Goal: Transaction & Acquisition: Purchase product/service

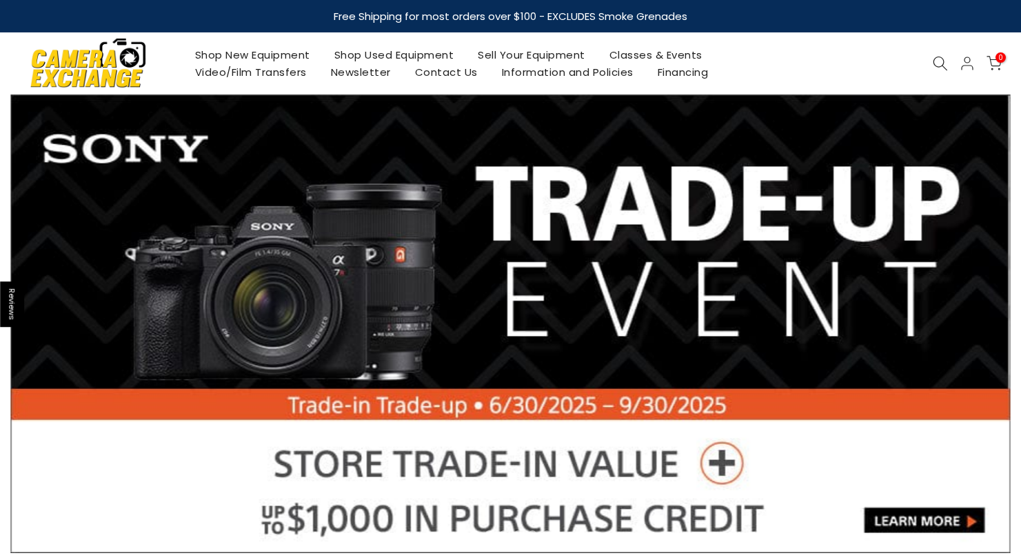
click at [401, 52] on link "Shop Used Equipment" at bounding box center [394, 54] width 144 height 17
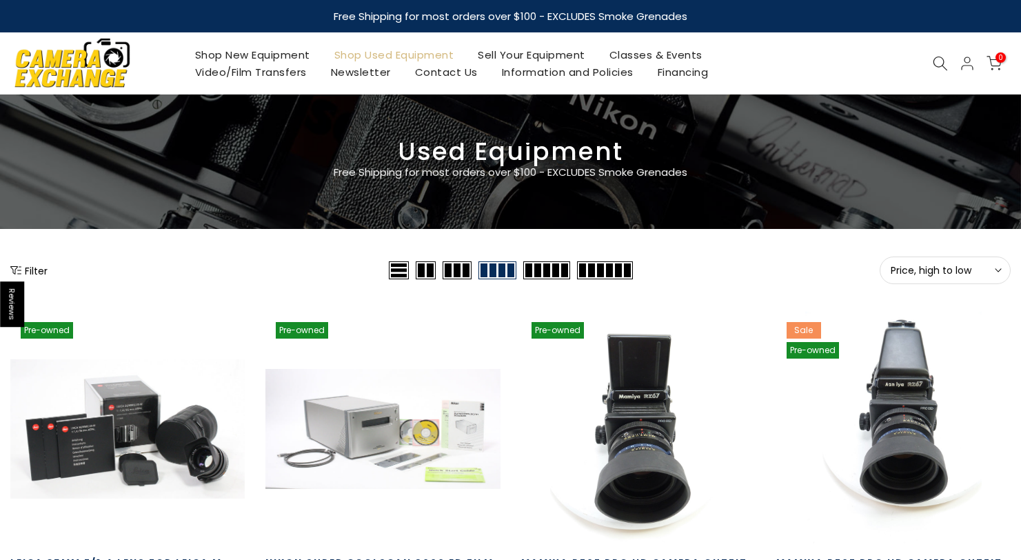
click at [965, 259] on button "Price, high to low Sort" at bounding box center [945, 271] width 131 height 28
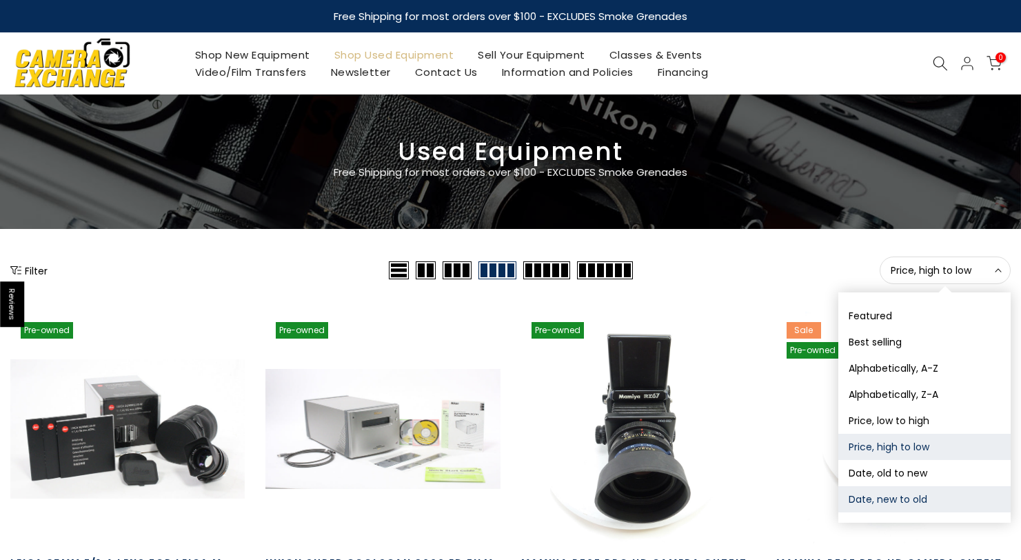
click at [912, 498] on button "Date, new to old" at bounding box center [925, 499] width 172 height 26
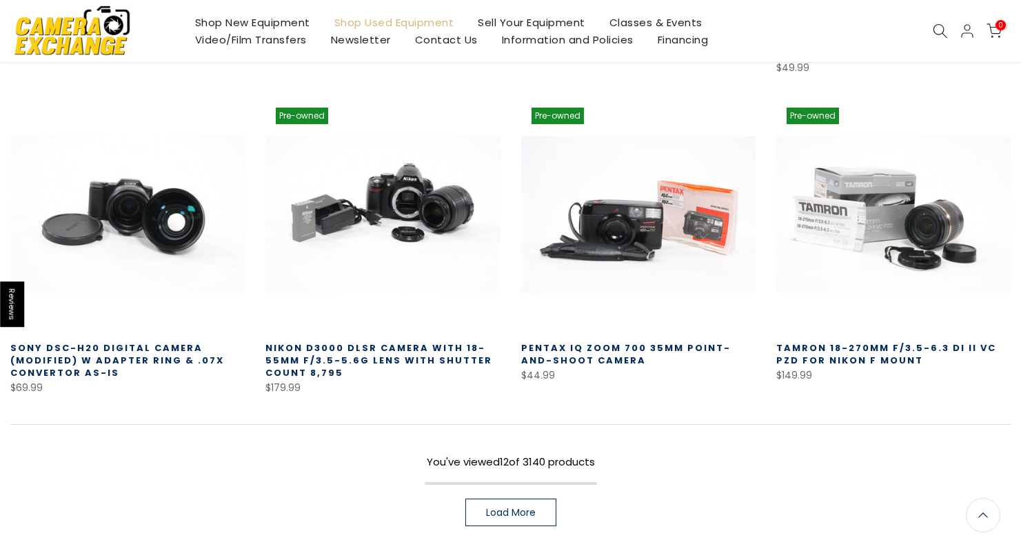
scroll to position [857, 0]
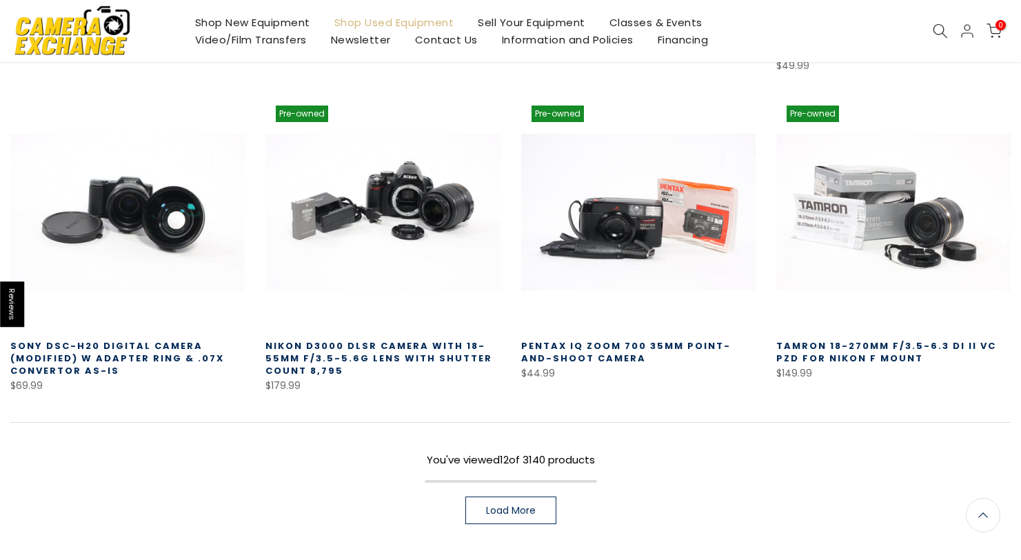
click at [534, 505] on span "Load More" at bounding box center [511, 510] width 50 height 10
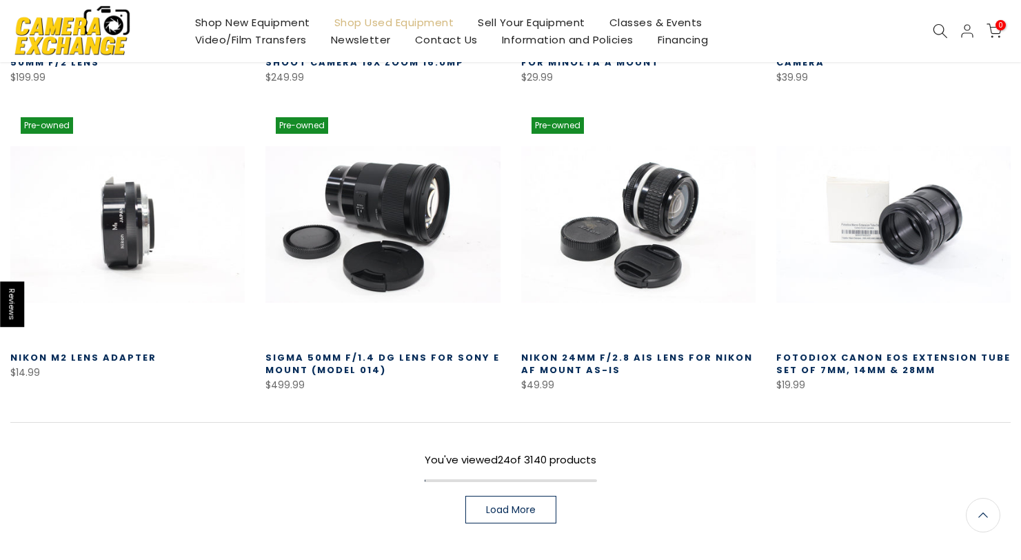
scroll to position [1812, 0]
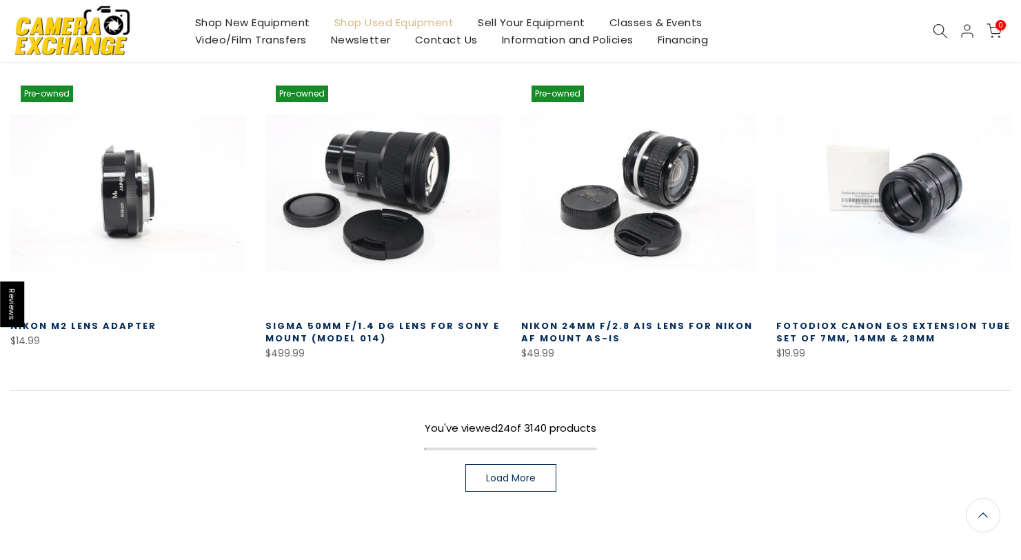
click at [555, 474] on link "Load More" at bounding box center [510, 478] width 91 height 28
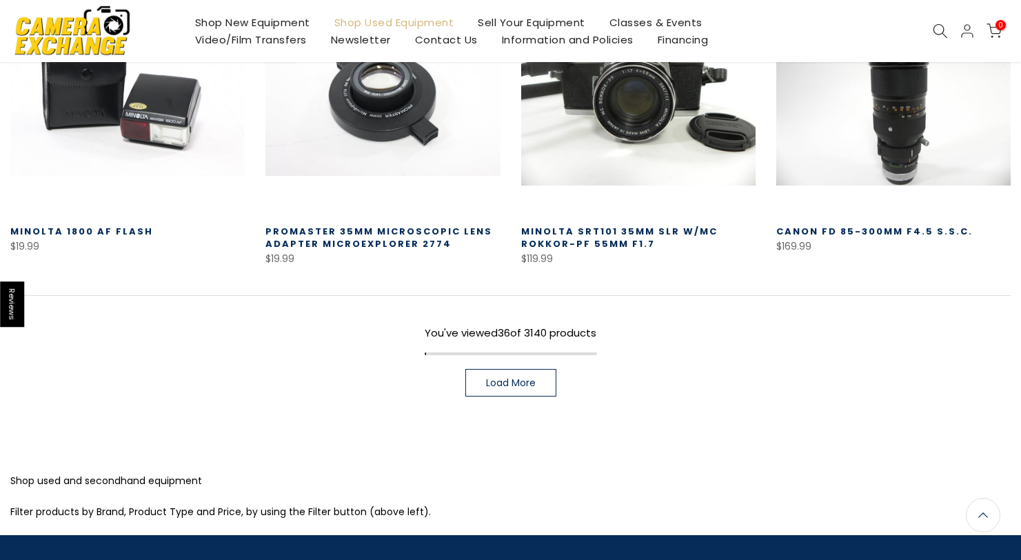
scroll to position [2877, 0]
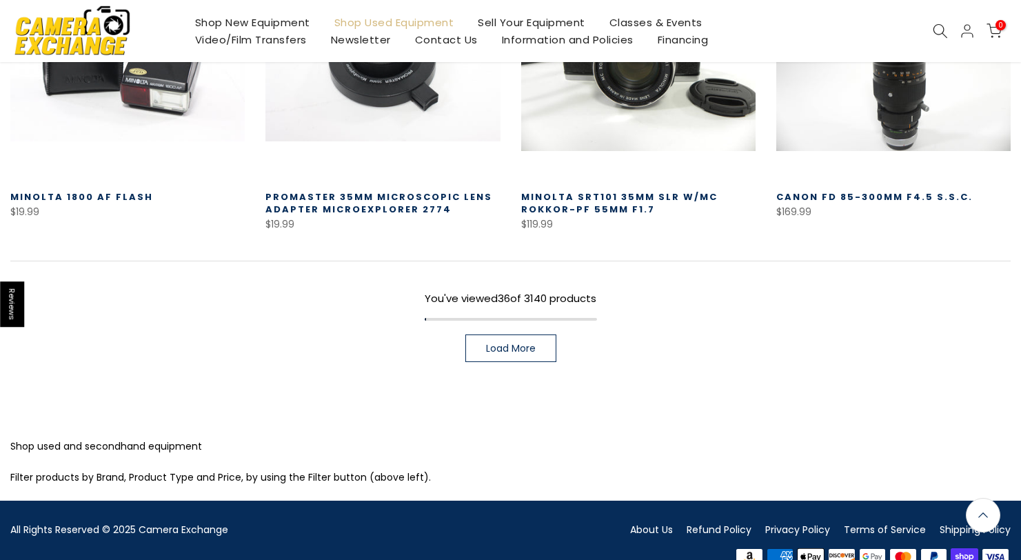
click at [541, 334] on link "Load More" at bounding box center [510, 348] width 91 height 28
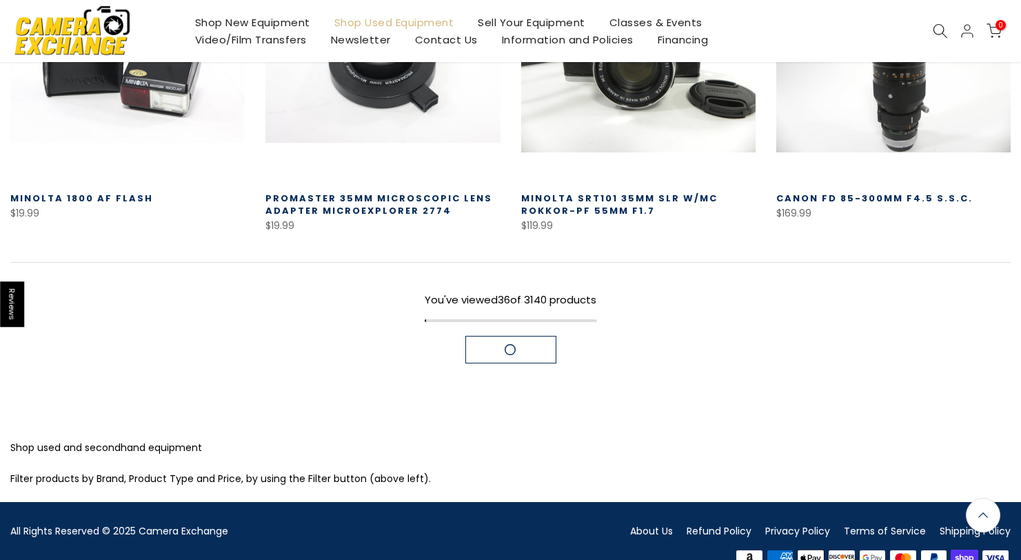
scroll to position [2878, 0]
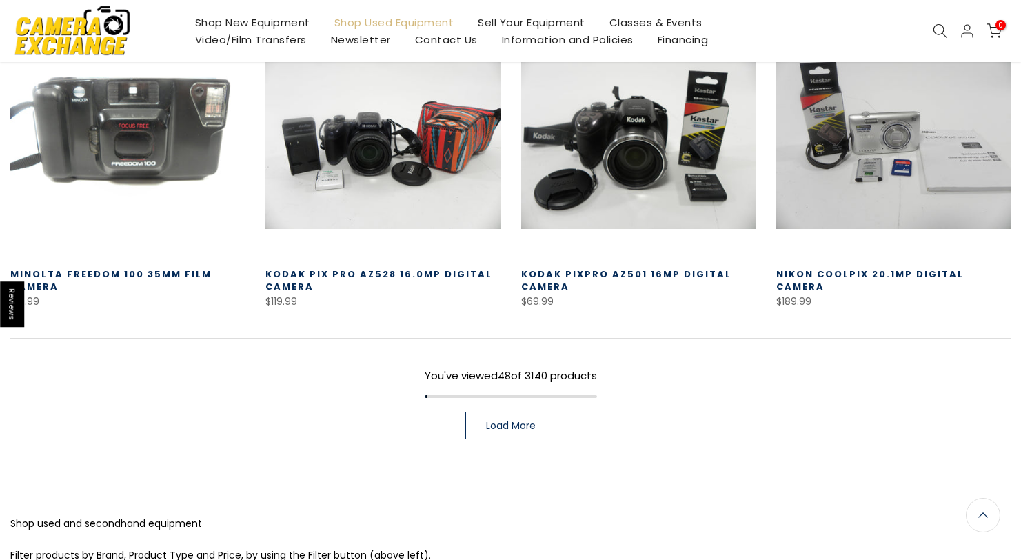
click at [537, 412] on link "Load More" at bounding box center [510, 426] width 91 height 28
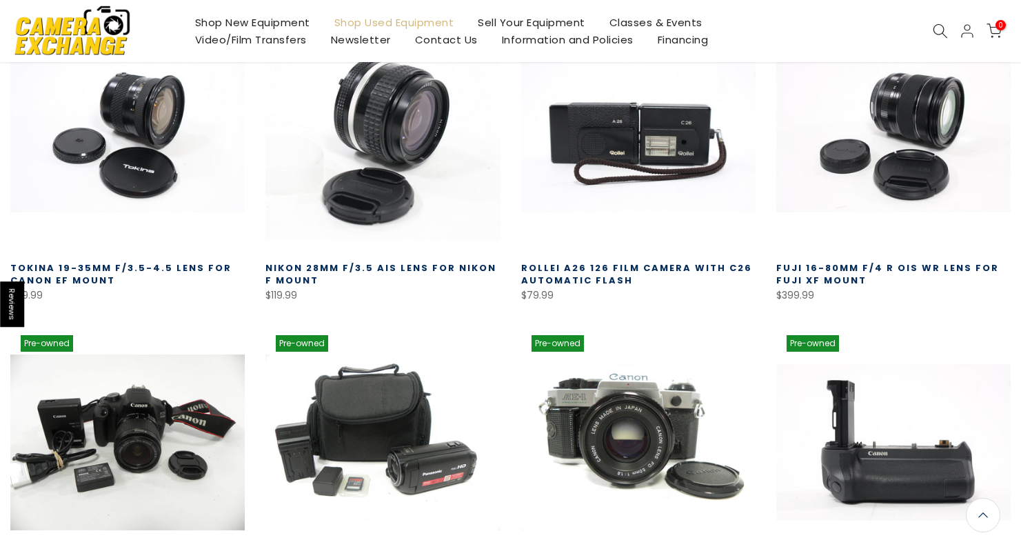
scroll to position [4632, 0]
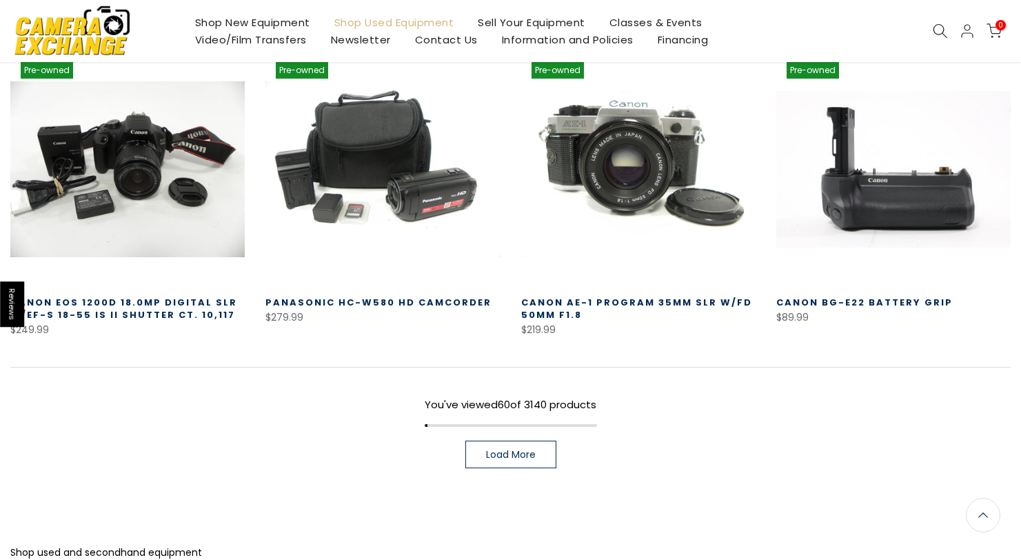
click at [534, 402] on div "You've viewed 60 of 3140 products Load More" at bounding box center [510, 417] width 1001 height 101
click at [535, 450] on span "Load More" at bounding box center [511, 455] width 50 height 10
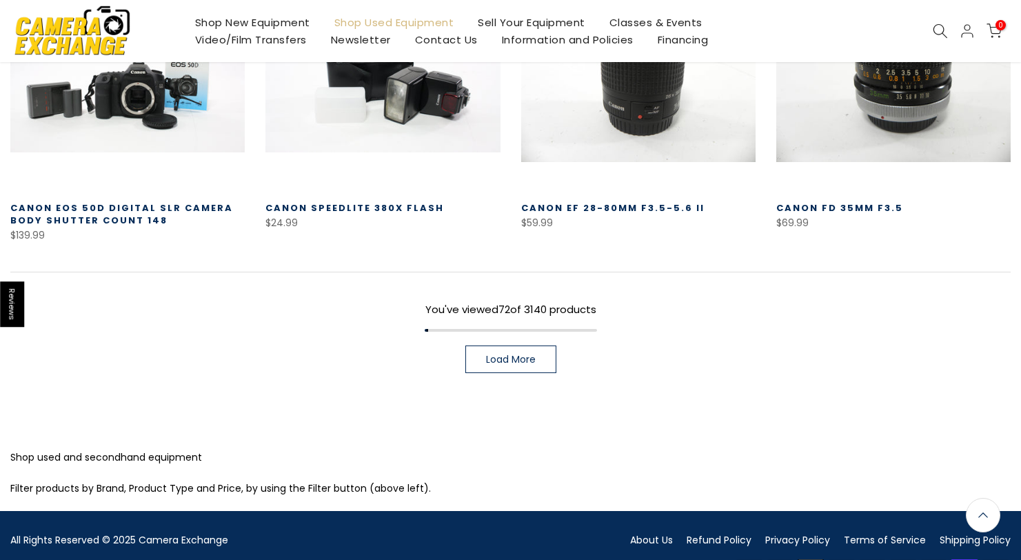
scroll to position [5665, 0]
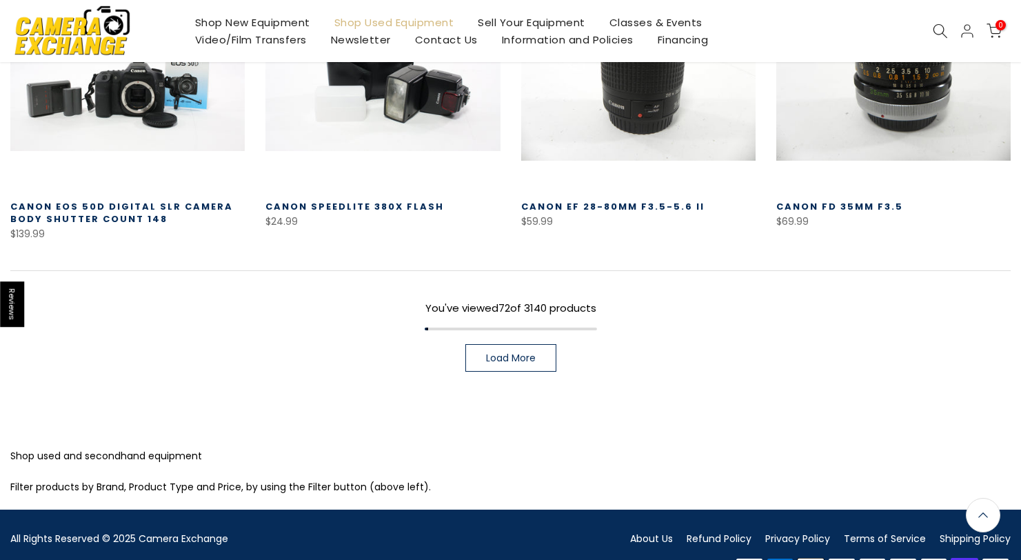
click at [525, 353] on span "Load More" at bounding box center [511, 358] width 50 height 10
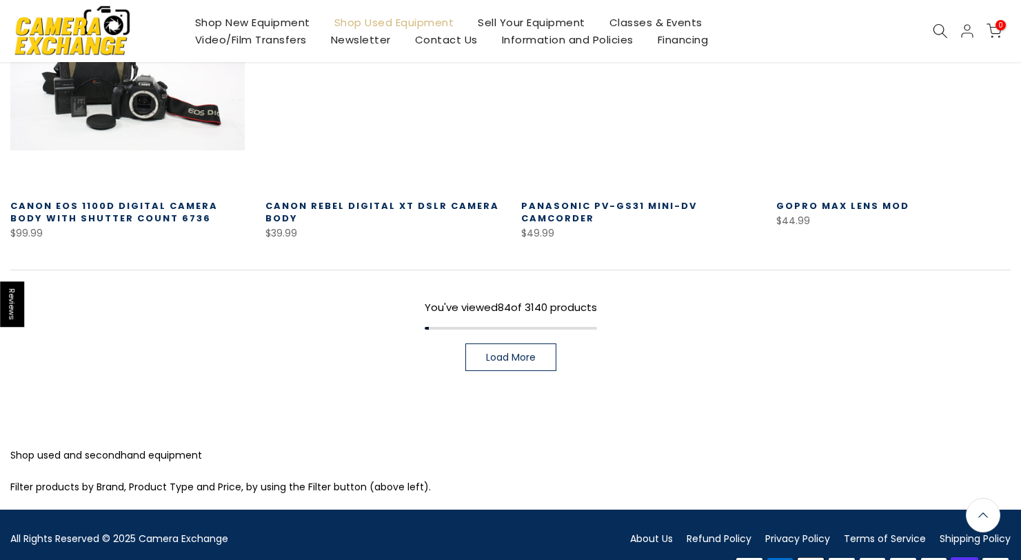
scroll to position [6579, 0]
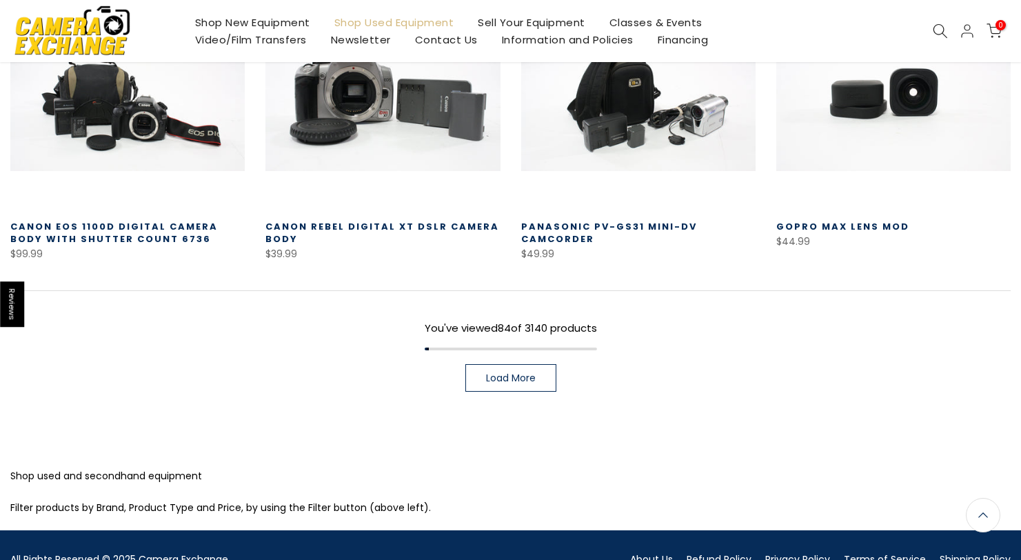
click at [532, 364] on link "Load More" at bounding box center [510, 378] width 91 height 28
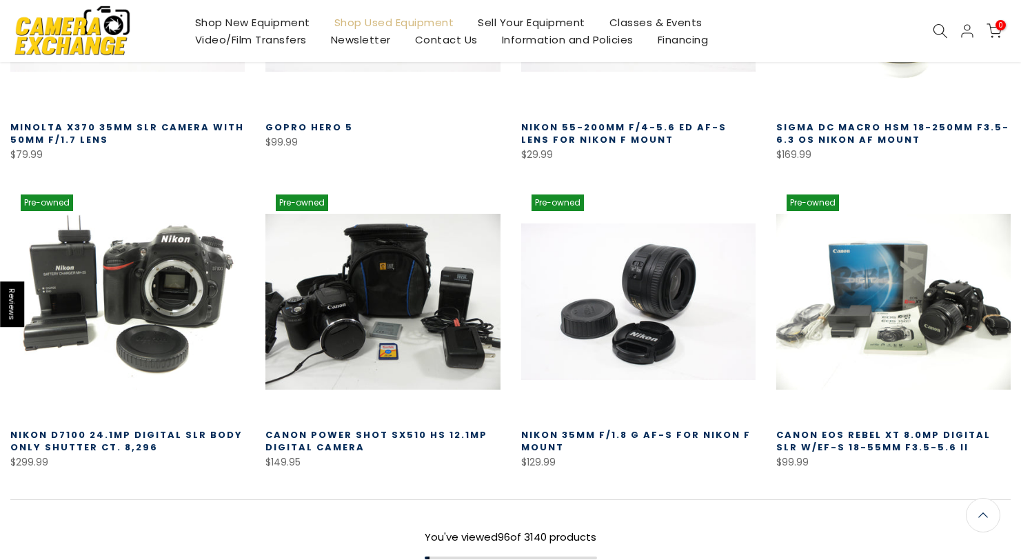
scroll to position [7318, 0]
